Goal: Task Accomplishment & Management: Manage account settings

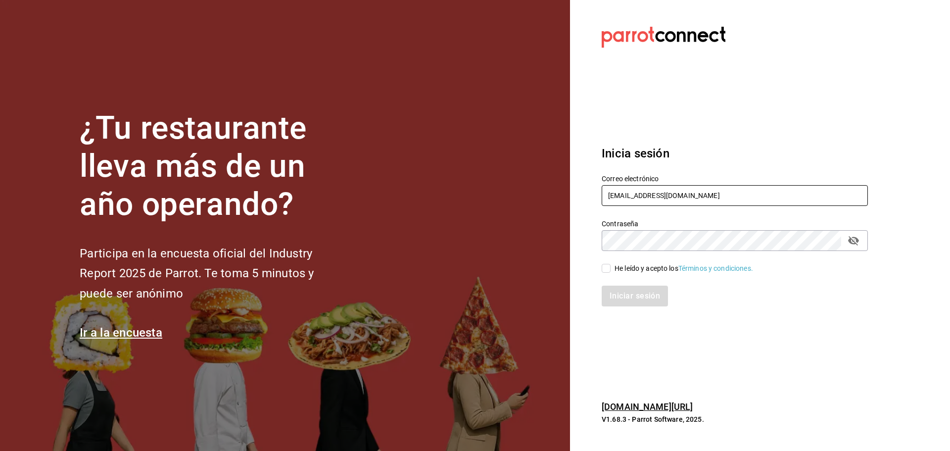
click at [681, 205] on input "jantaasianpub@lapaz.com" at bounding box center [735, 195] width 266 height 21
paste input "cafeb@condesa"
type input "cafeb@condesa.com"
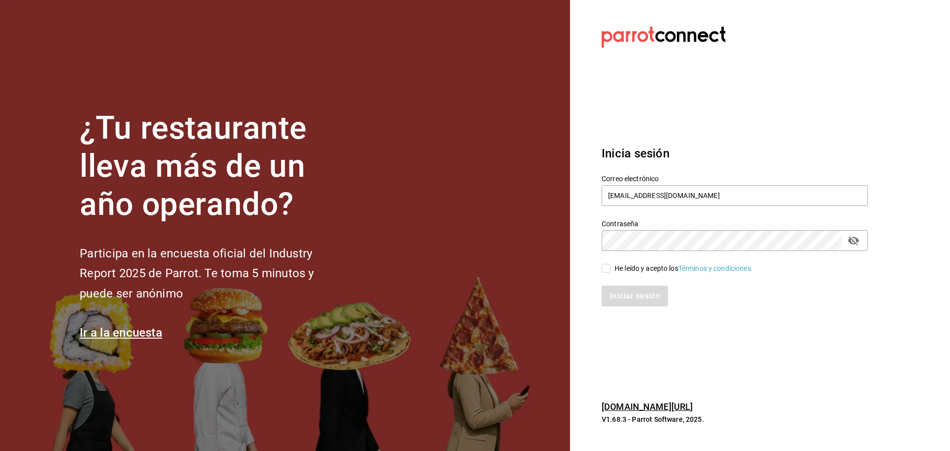
click at [639, 269] on div "He leído y acepto los Términos y condiciones." at bounding box center [684, 268] width 139 height 10
click at [611, 269] on input "He leído y acepto los Términos y condiciones." at bounding box center [606, 268] width 9 height 9
checkbox input "true"
click at [637, 296] on button "Iniciar sesión" at bounding box center [635, 296] width 67 height 21
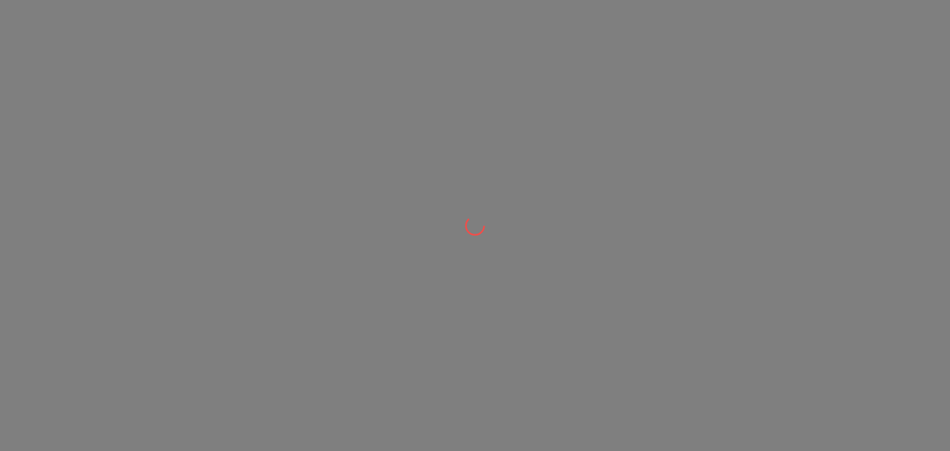
click at [115, 90] on div at bounding box center [475, 225] width 950 height 451
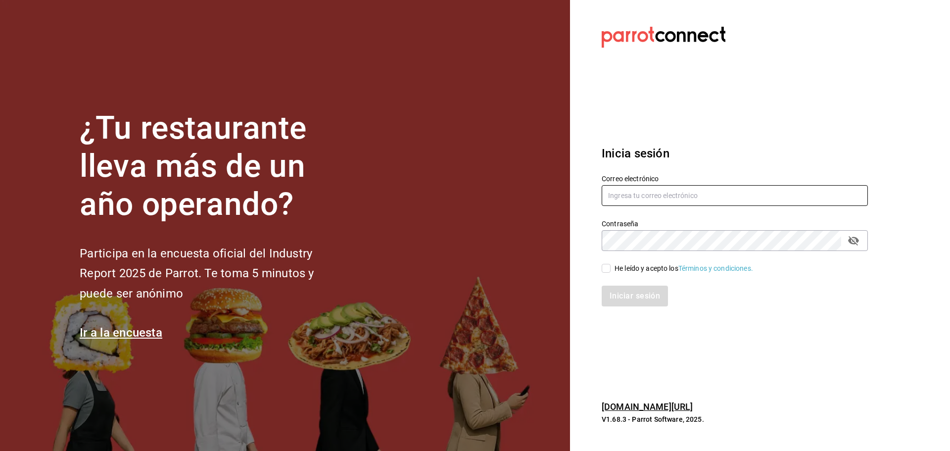
type input "cafeb@condesa.com"
click at [621, 265] on div "He leído y acepto los Términos y condiciones." at bounding box center [684, 268] width 139 height 10
click at [611, 265] on input "He leído y acepto los Términos y condiciones." at bounding box center [606, 268] width 9 height 9
checkbox input "true"
click at [648, 306] on div "Inicia sesión Correo electrónico cafeb@condesa.com Contraseña Contraseña He leí…" at bounding box center [735, 226] width 266 height 186
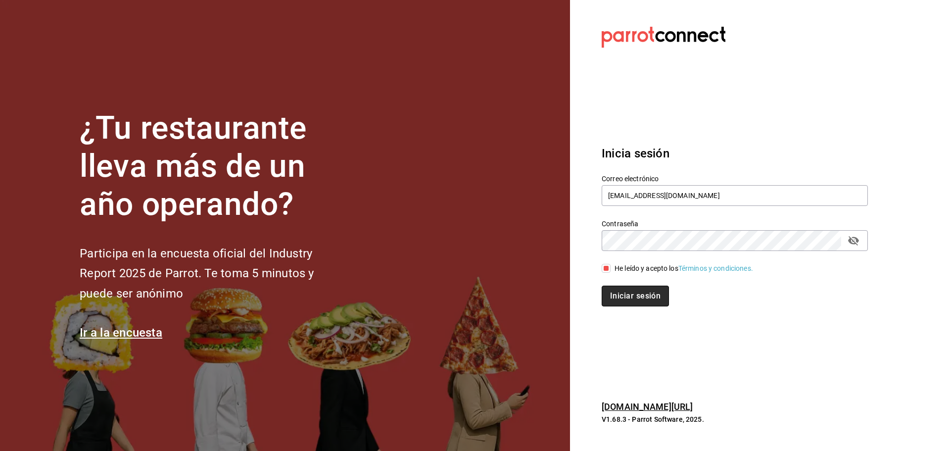
click at [648, 299] on button "Iniciar sesión" at bounding box center [635, 296] width 67 height 21
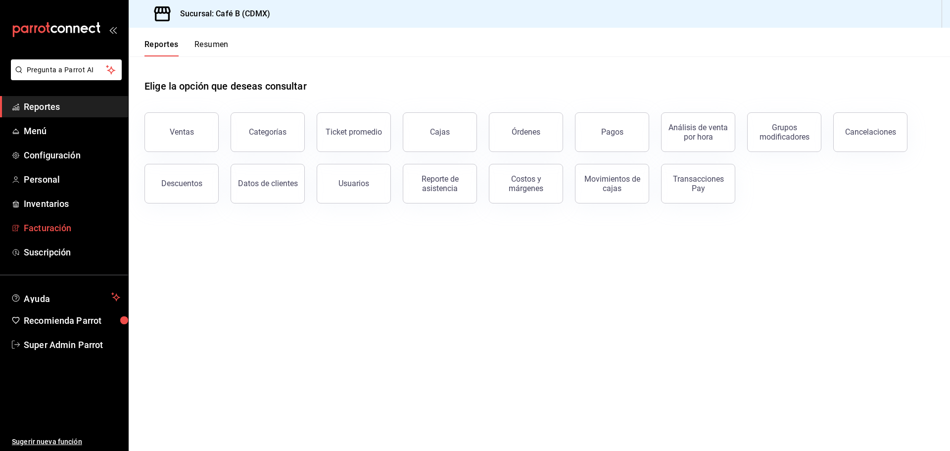
click at [54, 227] on span "Facturación" at bounding box center [72, 227] width 97 height 13
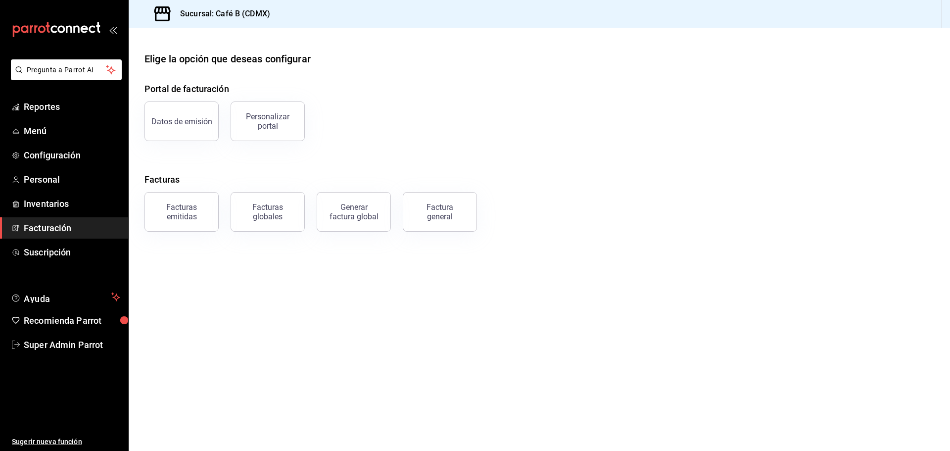
click at [211, 151] on div "Portal de facturación Datos de emisión Personalizar portal Facturas Facturas em…" at bounding box center [540, 156] width 790 height 149
click at [201, 133] on button "Datos de emisión" at bounding box center [182, 121] width 74 height 40
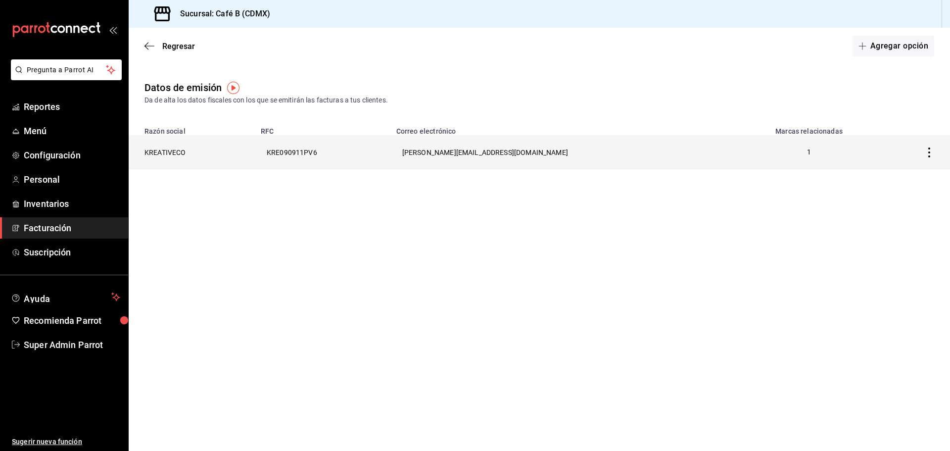
click at [184, 147] on th "KREATIVECO" at bounding box center [192, 152] width 126 height 34
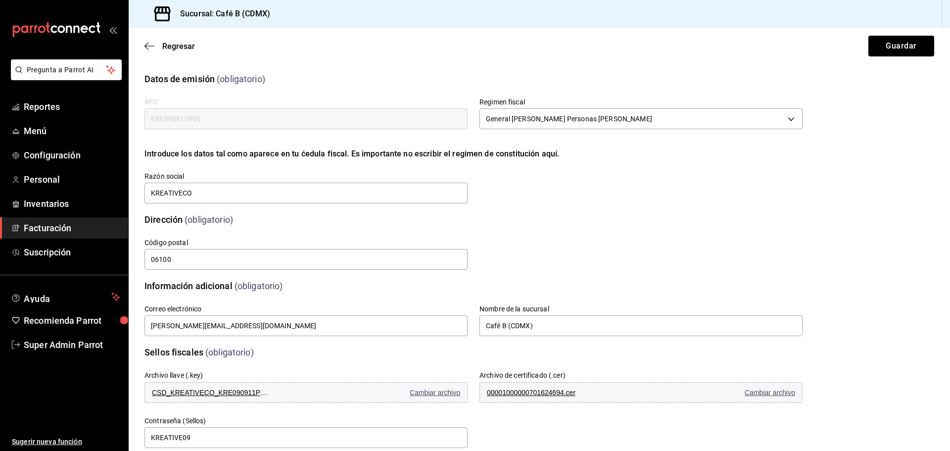
click at [56, 233] on span "Facturación" at bounding box center [72, 227] width 97 height 13
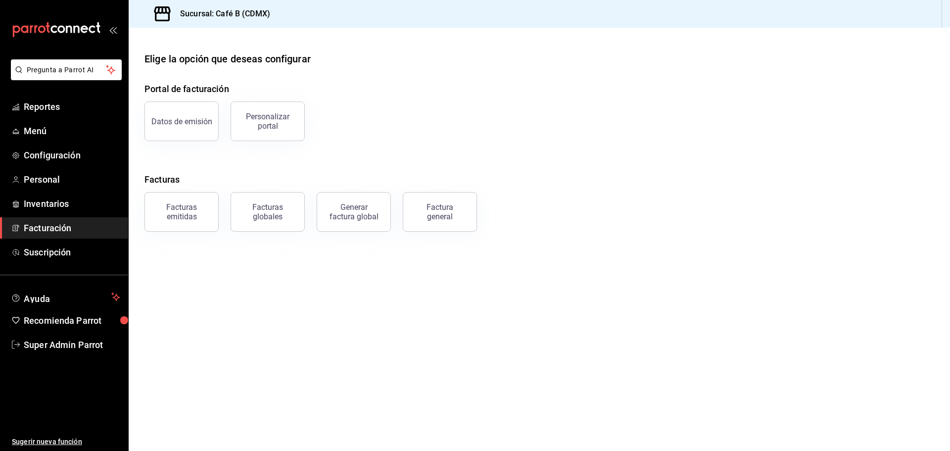
click at [189, 92] on div "Datos de emisión" at bounding box center [176, 115] width 86 height 51
click at [203, 123] on div "Datos de emisión" at bounding box center [181, 121] width 61 height 9
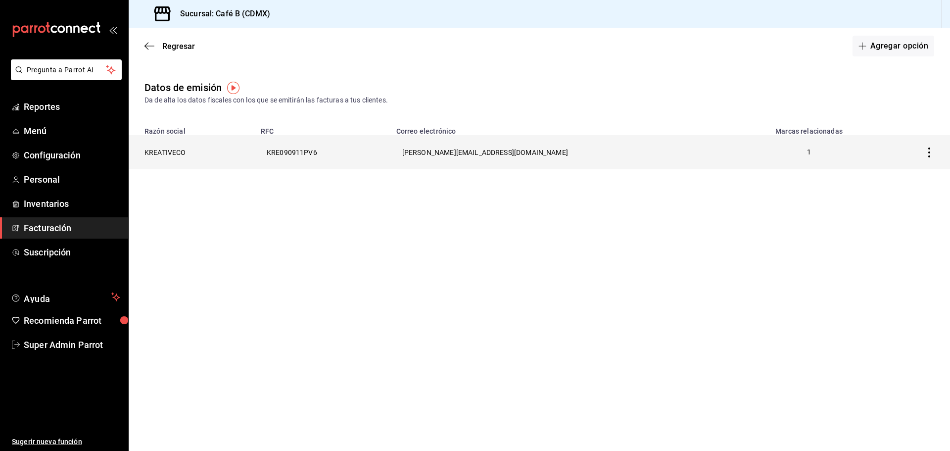
click at [338, 147] on th "KRE090911PV6" at bounding box center [323, 152] width 136 height 34
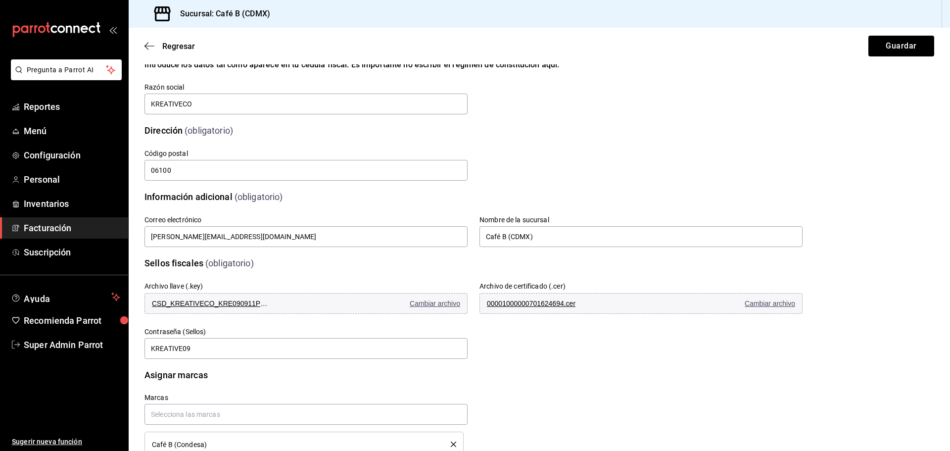
scroll to position [120, 0]
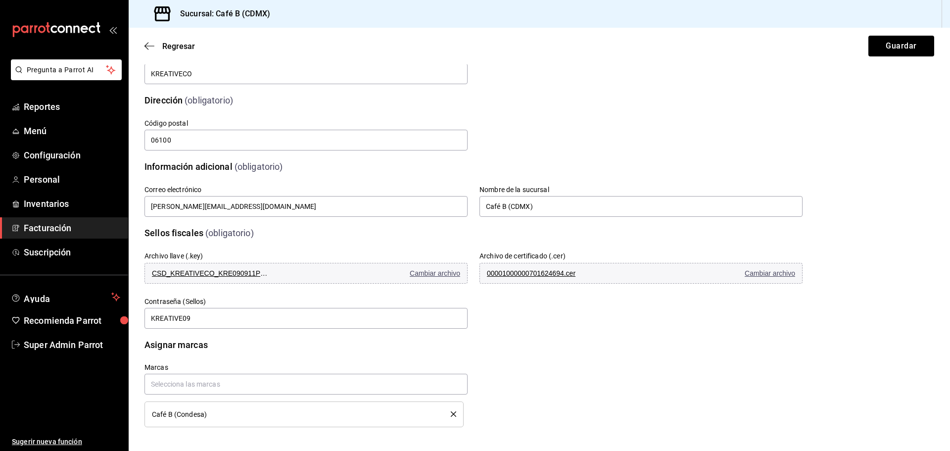
click at [615, 349] on div "Marcas Café B (Condesa)" at bounding box center [462, 384] width 682 height 88
